Goal: Find specific page/section: Find specific page/section

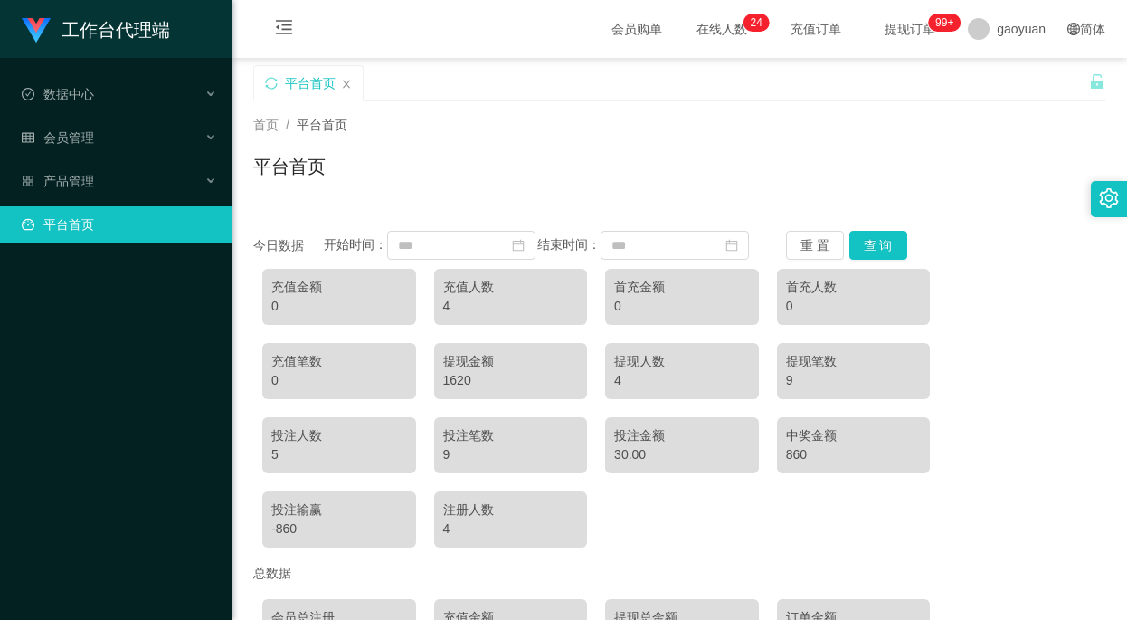
click at [677, 172] on div "平台首页" at bounding box center [679, 174] width 852 height 42
click at [663, 153] on div "平台首页" at bounding box center [679, 174] width 852 height 42
click at [634, 159] on div "平台首页" at bounding box center [679, 174] width 852 height 42
click at [512, 251] on icon "图标: calendar" at bounding box center [518, 245] width 13 height 13
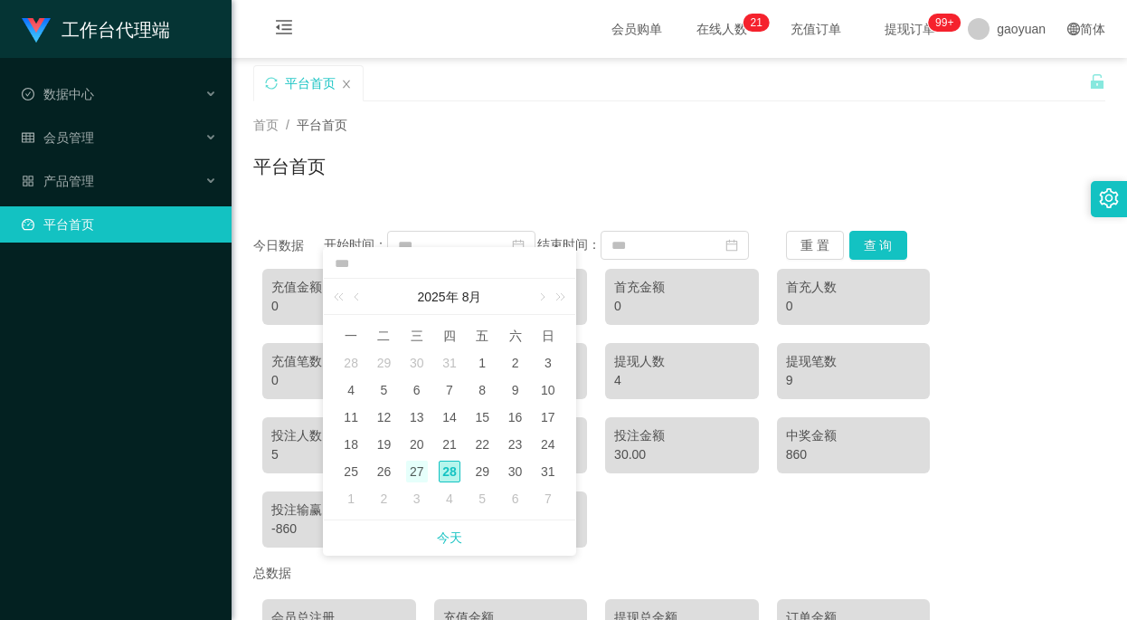
click at [420, 473] on div "27" at bounding box center [417, 471] width 22 height 22
type input "**********"
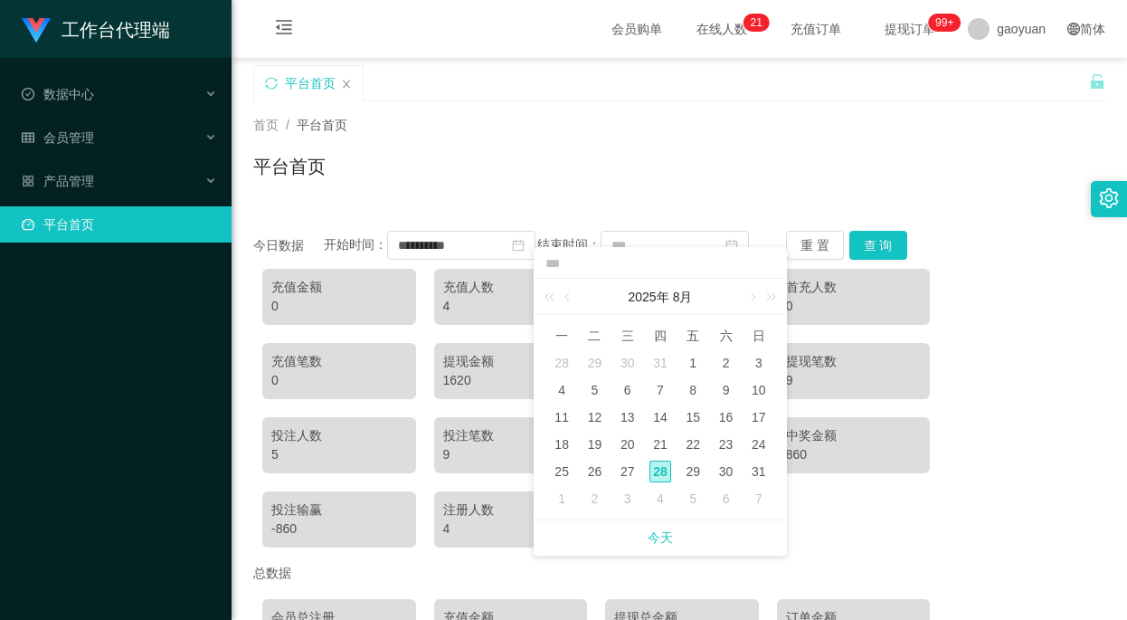
click at [661, 473] on div "28" at bounding box center [660, 471] width 22 height 22
type input "**********"
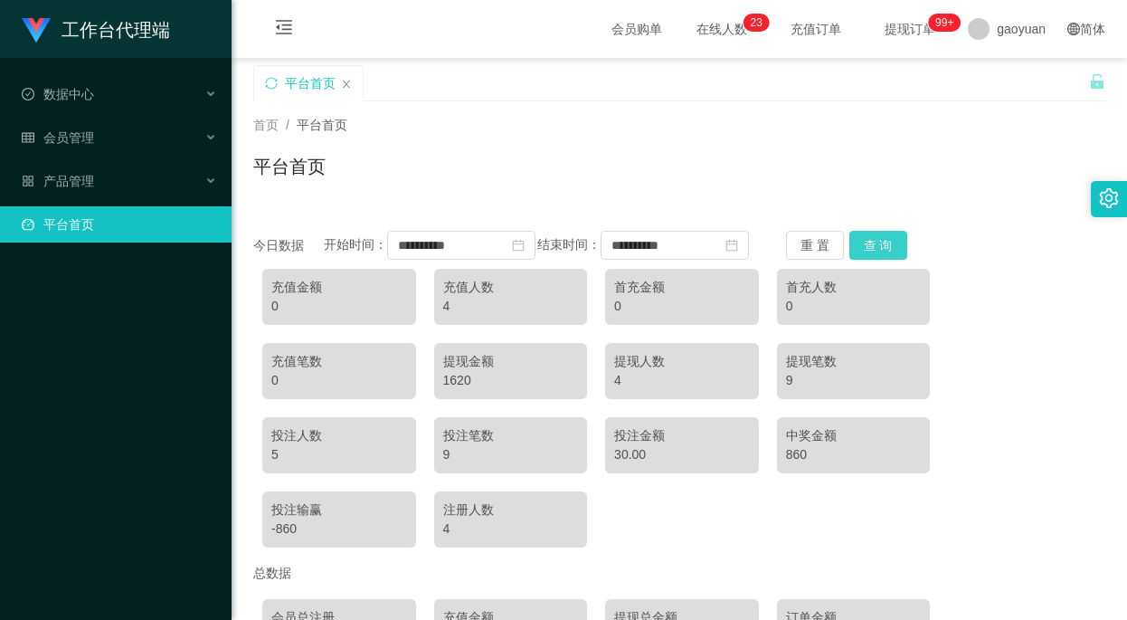
click at [858, 250] on button "查 询" at bounding box center [878, 245] width 58 height 29
click at [512, 251] on icon "图标: close-circle" at bounding box center [518, 245] width 13 height 13
click at [725, 251] on icon "图标: close-circle" at bounding box center [731, 245] width 13 height 13
click at [860, 251] on button "查 询" at bounding box center [878, 245] width 58 height 29
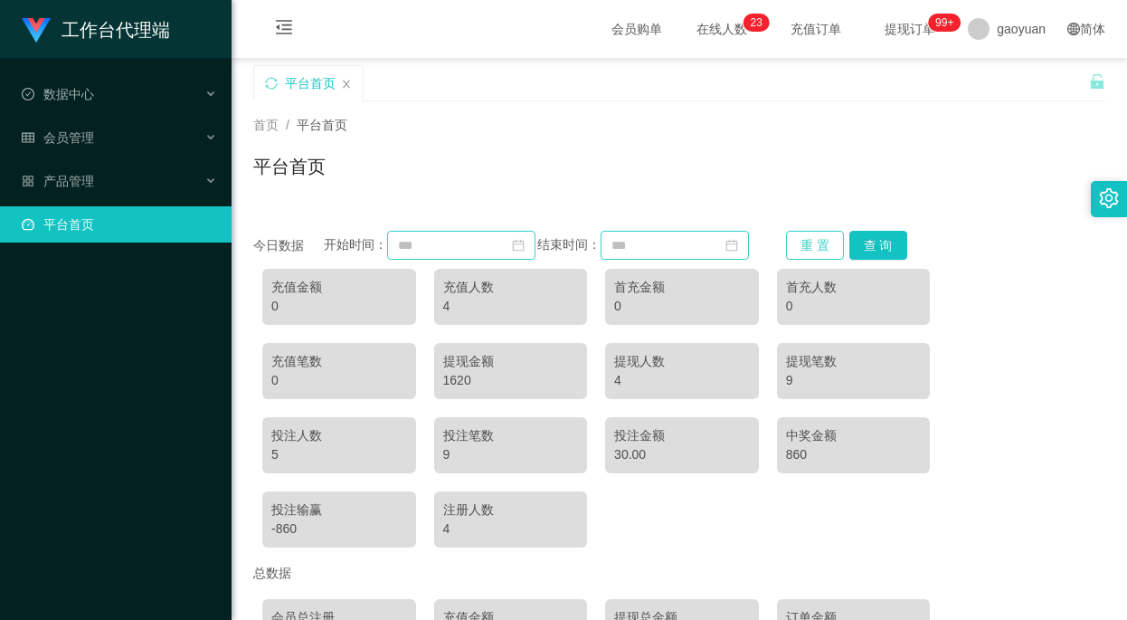
click at [808, 252] on button "重 置" at bounding box center [815, 245] width 58 height 29
